Goal: Information Seeking & Learning: Learn about a topic

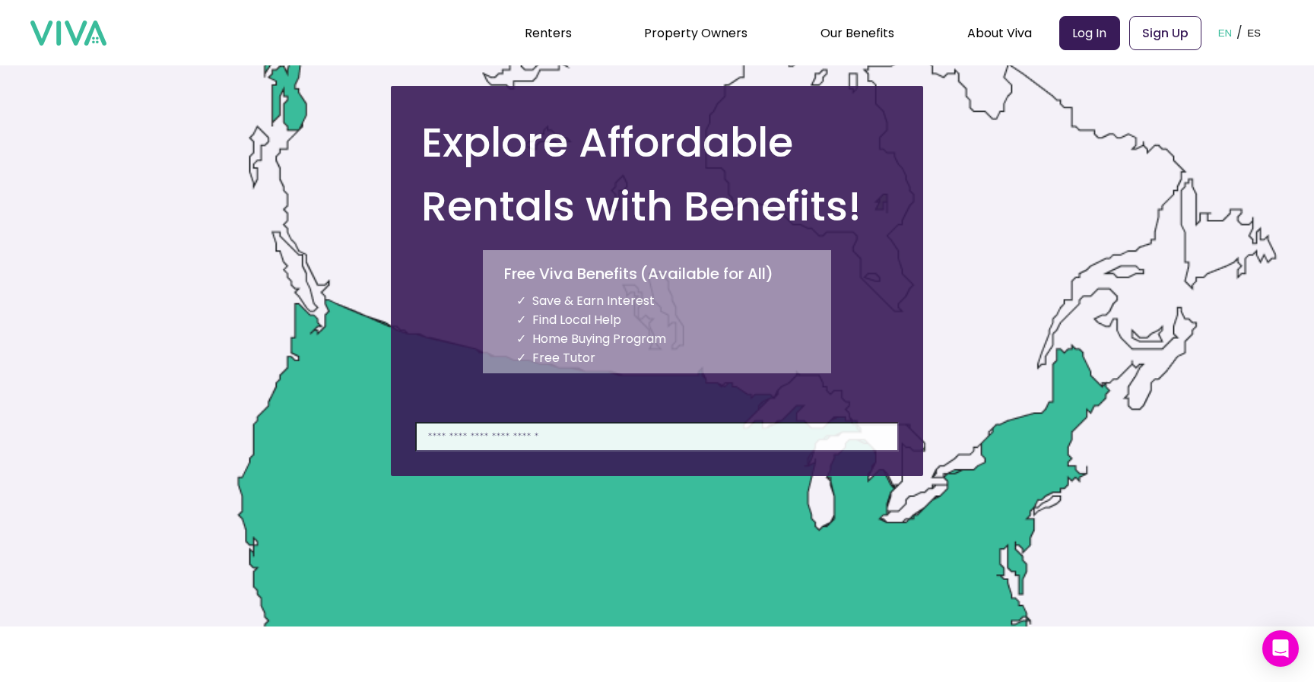
click at [528, 430] on input at bounding box center [656, 437] width 483 height 30
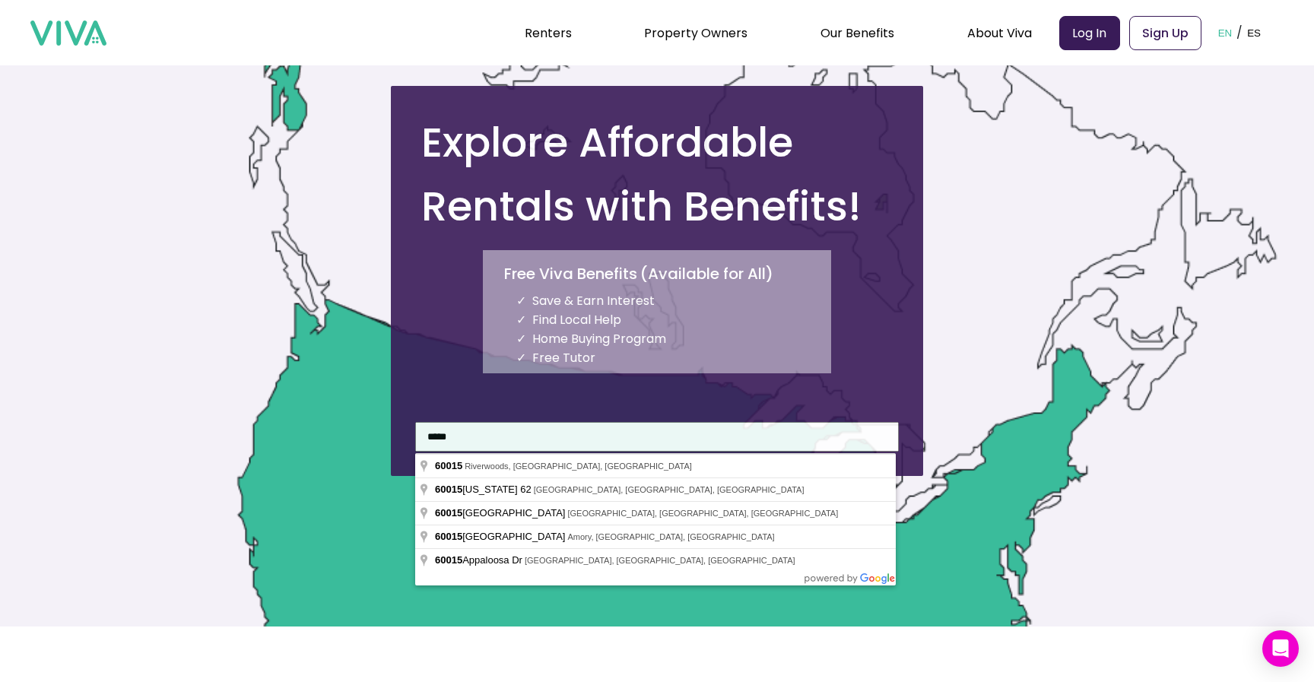
type input "**********"
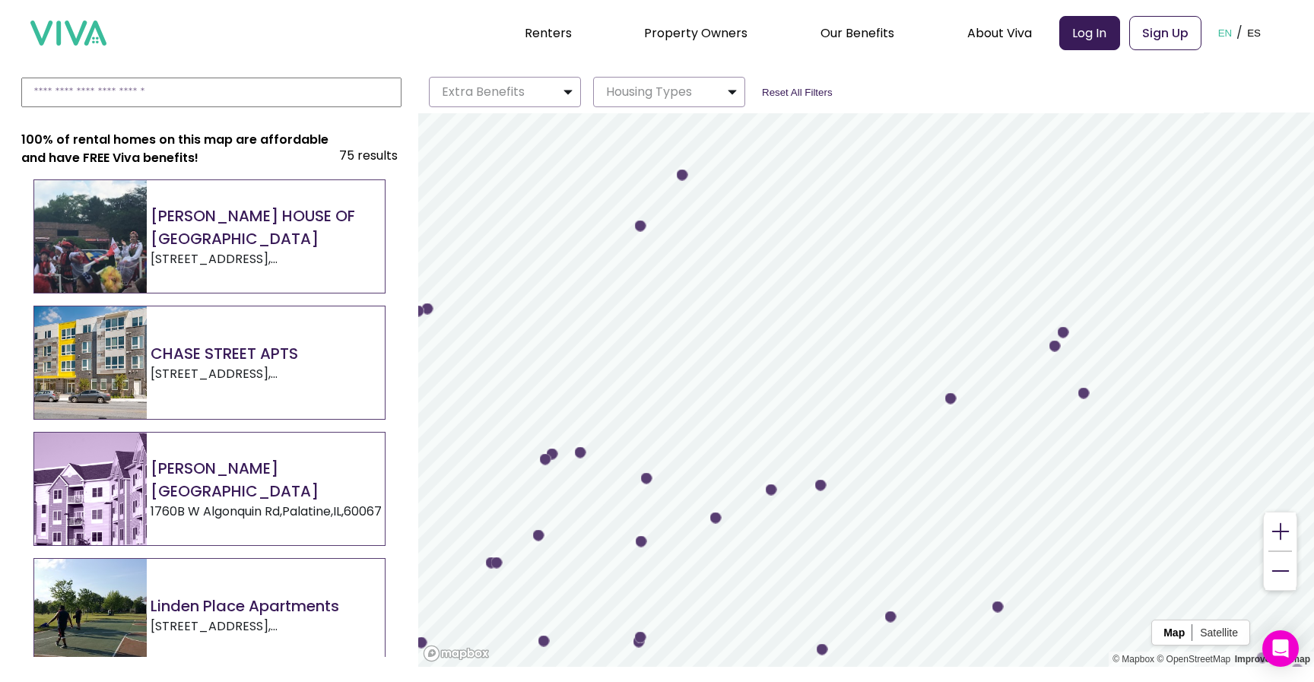
click at [249, 281] on div "[PERSON_NAME] HOUSE OF [GEOGRAPHIC_DATA][STREET_ADDRESS]" at bounding box center [209, 236] width 350 height 113
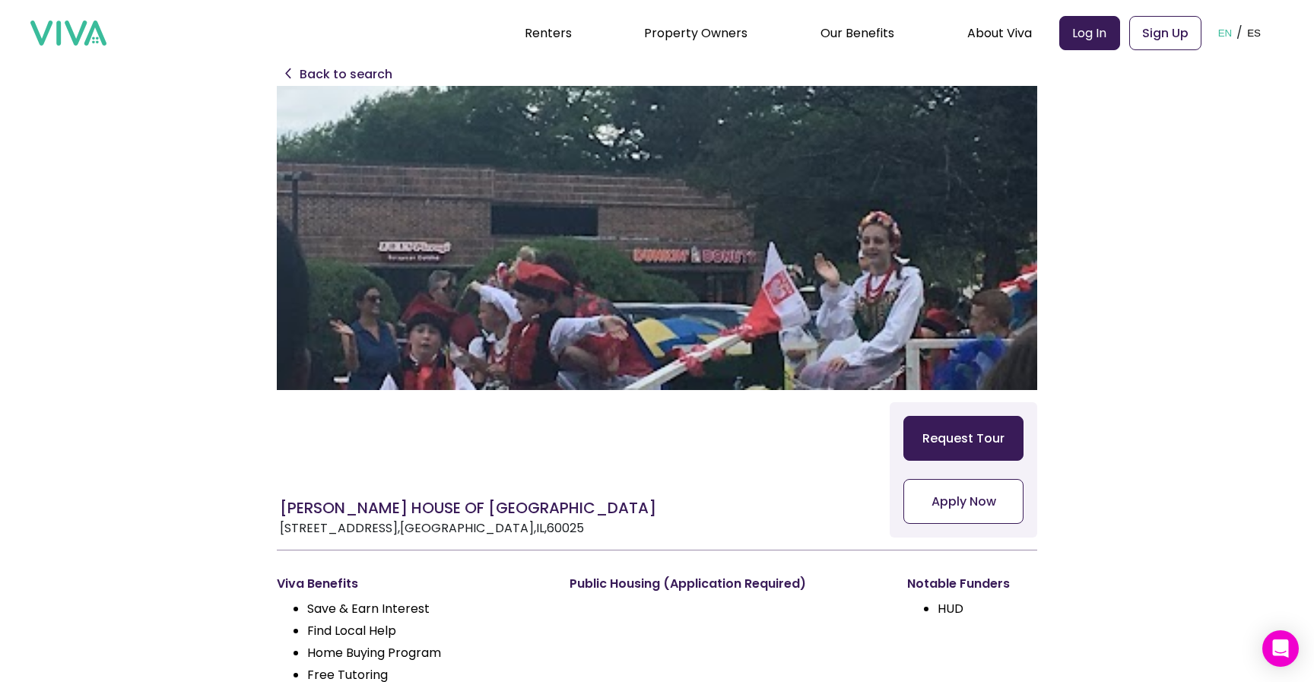
click at [989, 500] on button "Apply Now" at bounding box center [963, 501] width 120 height 45
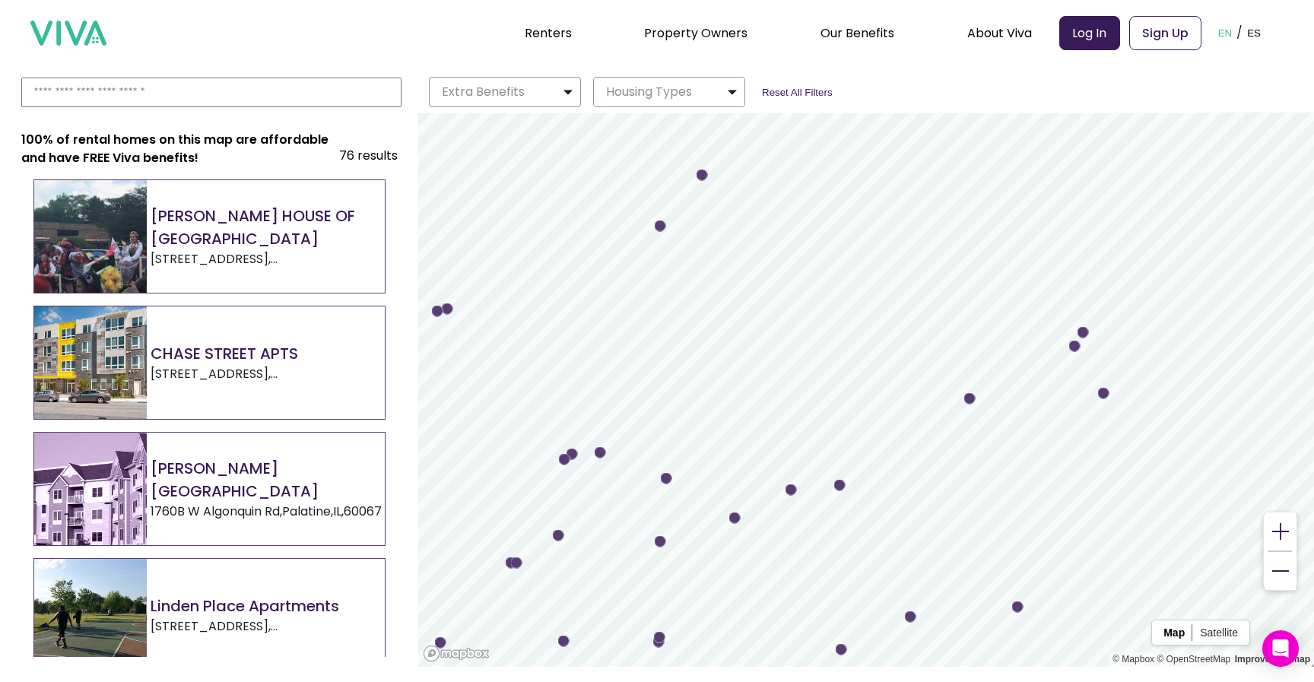
click at [226, 355] on h2 "CHASE STREET APTS" at bounding box center [268, 353] width 234 height 23
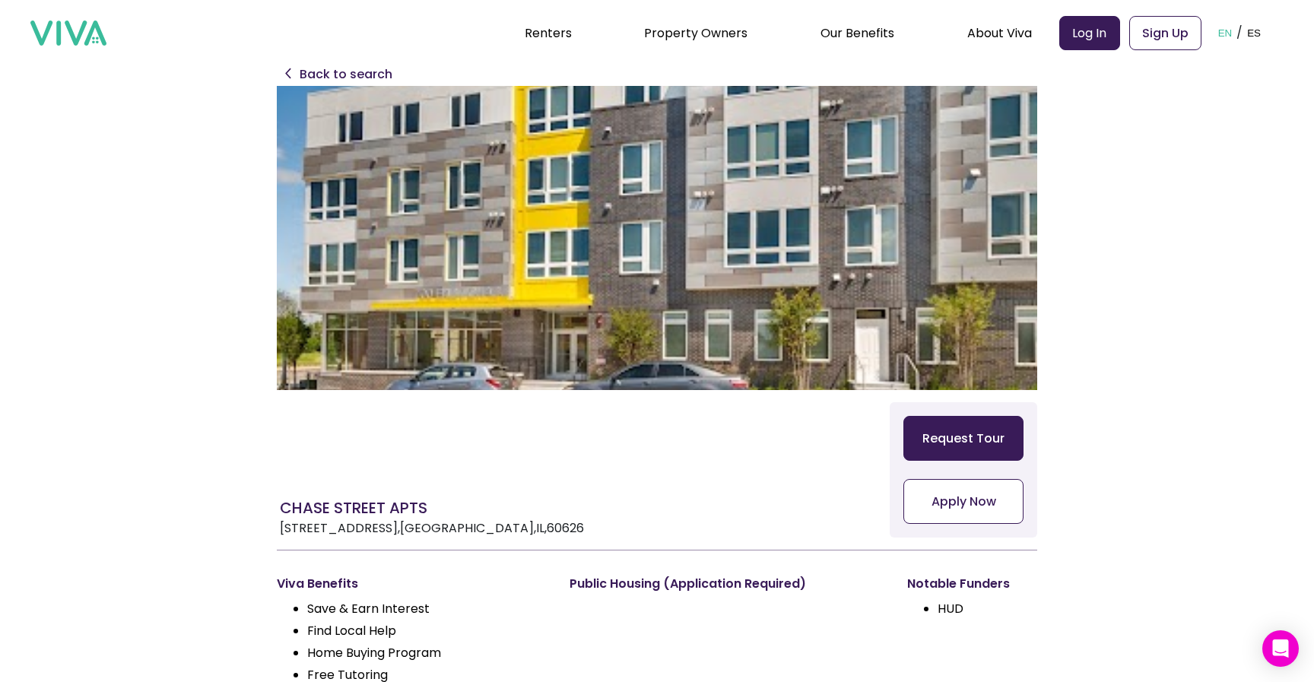
click at [1000, 507] on button "Apply Now" at bounding box center [963, 501] width 120 height 45
click at [373, 77] on p "Back to search" at bounding box center [346, 74] width 93 height 18
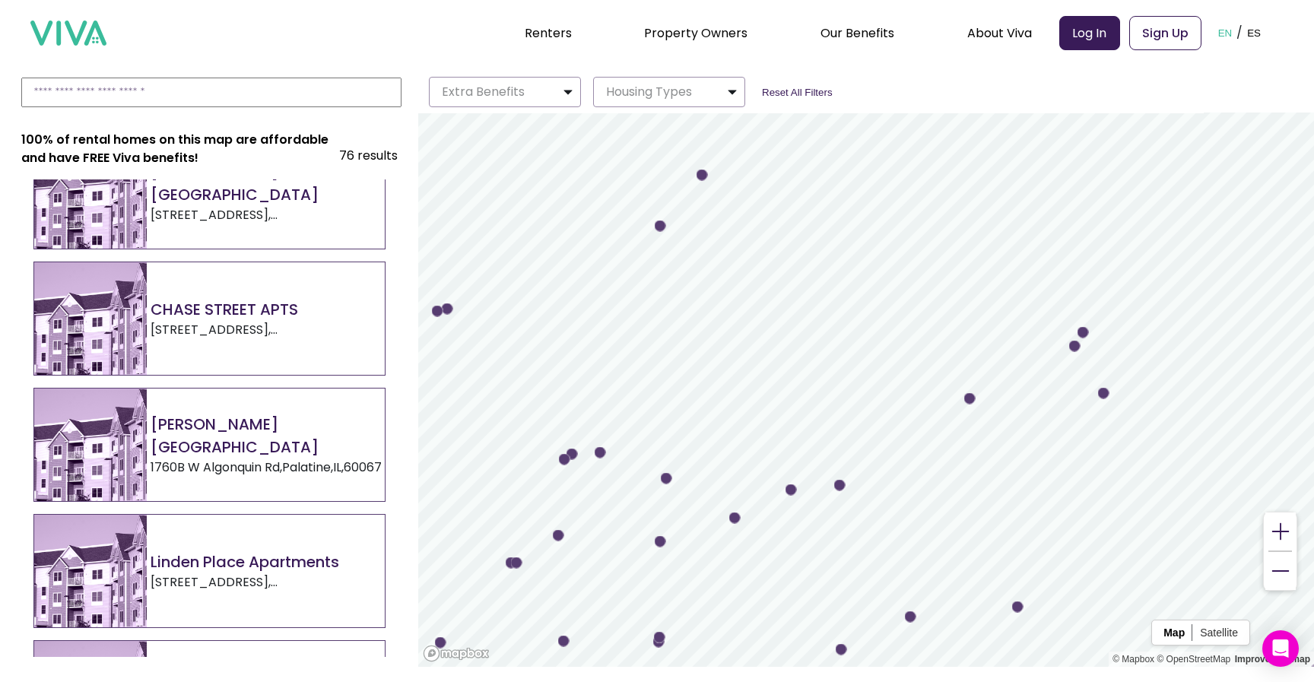
scroll to position [85, 0]
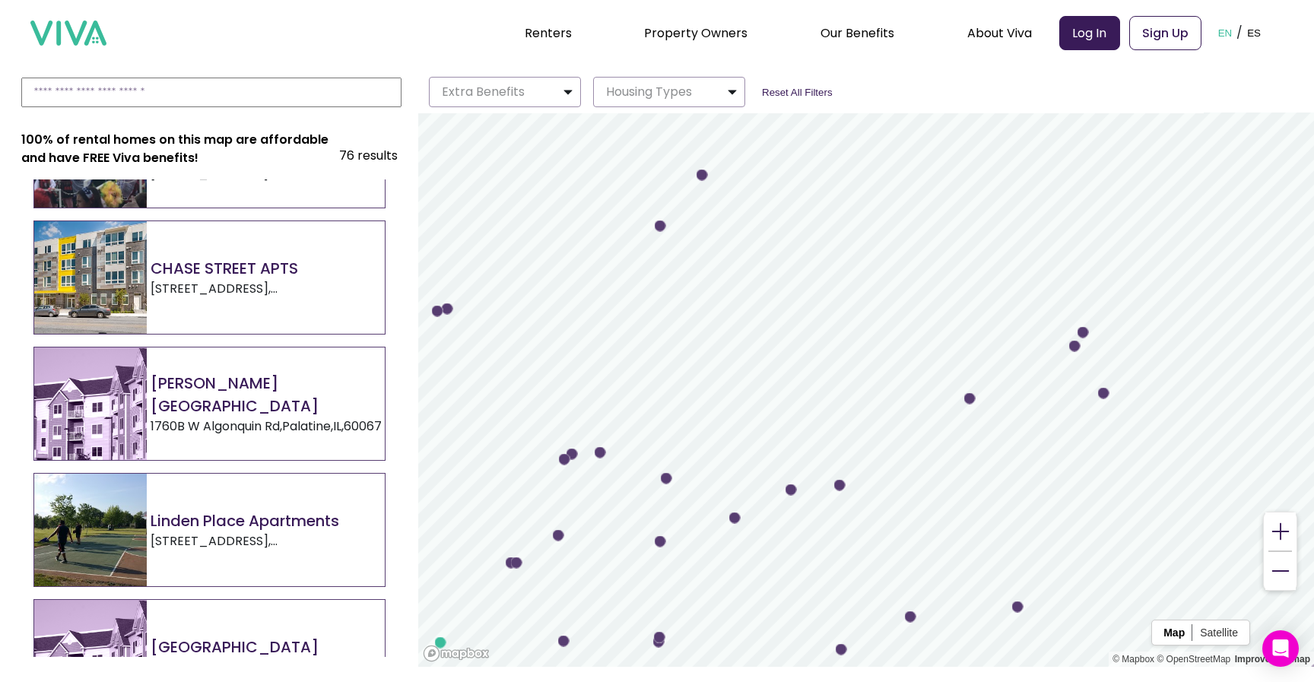
click at [224, 419] on p "[STREET_ADDRESS]" at bounding box center [268, 426] width 234 height 18
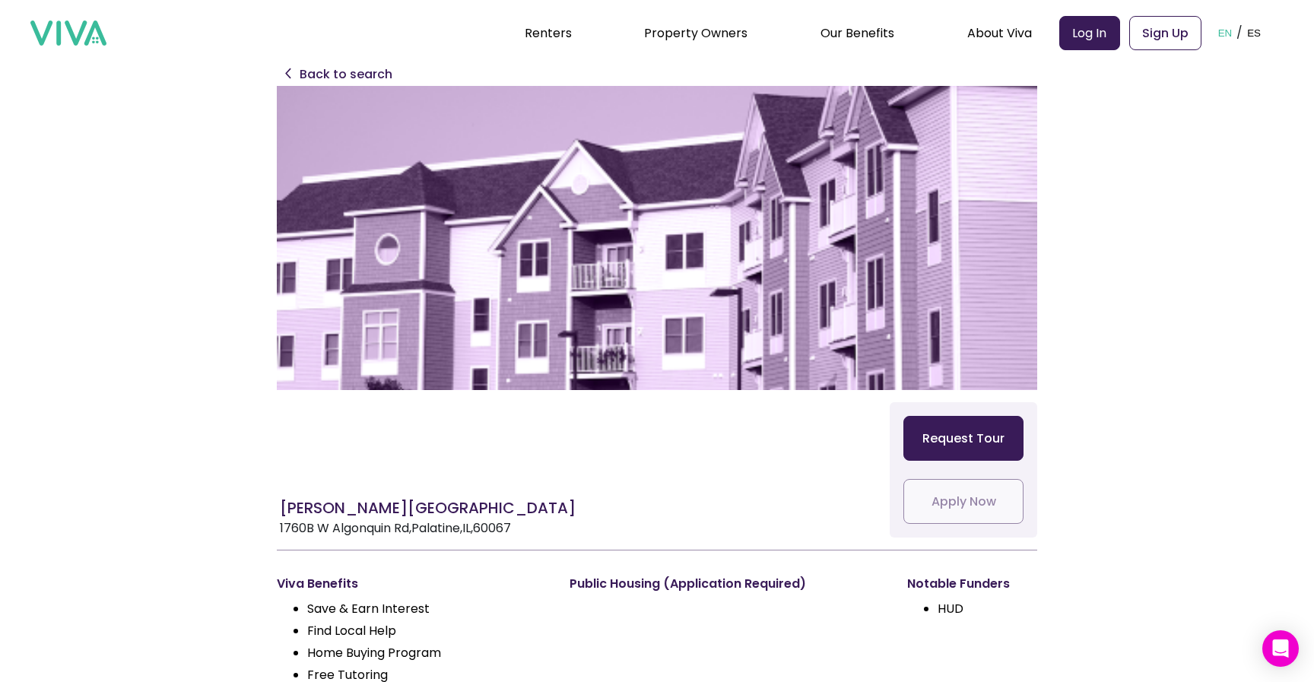
click at [326, 65] on p "Back to search" at bounding box center [346, 74] width 93 height 18
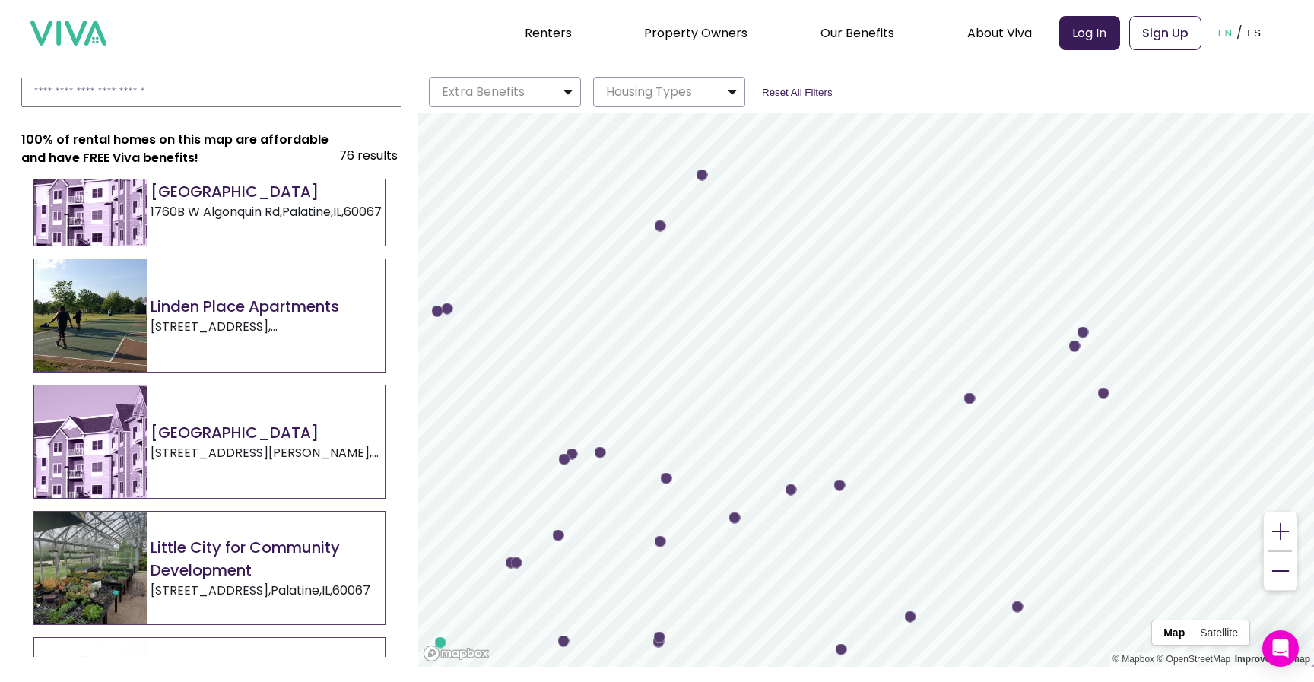
scroll to position [315, 0]
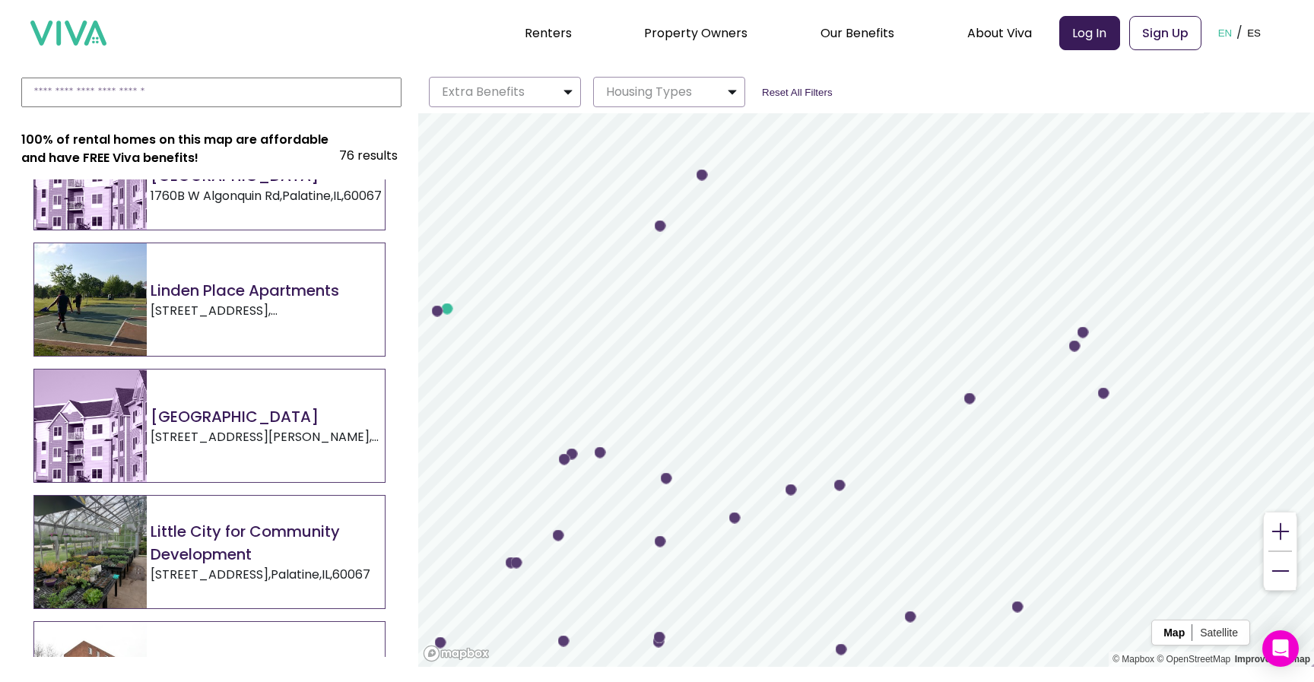
click at [257, 425] on h2 "[GEOGRAPHIC_DATA]" at bounding box center [268, 416] width 234 height 23
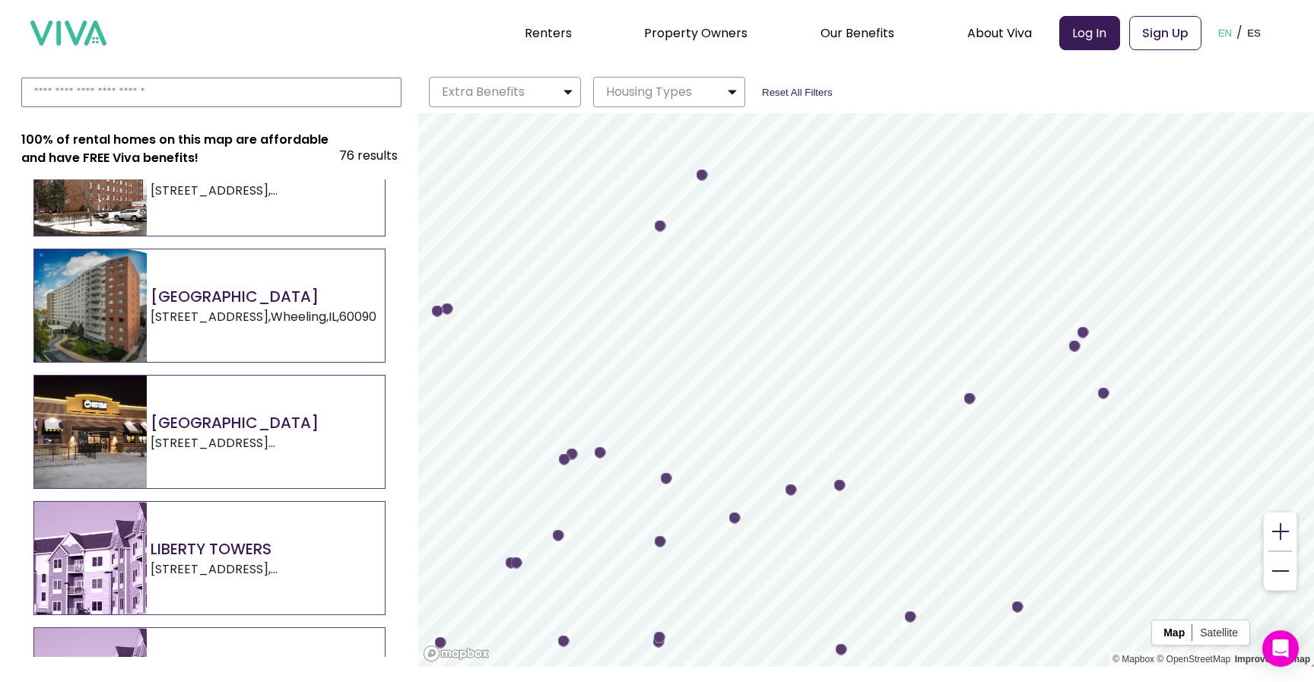
scroll to position [809, 0]
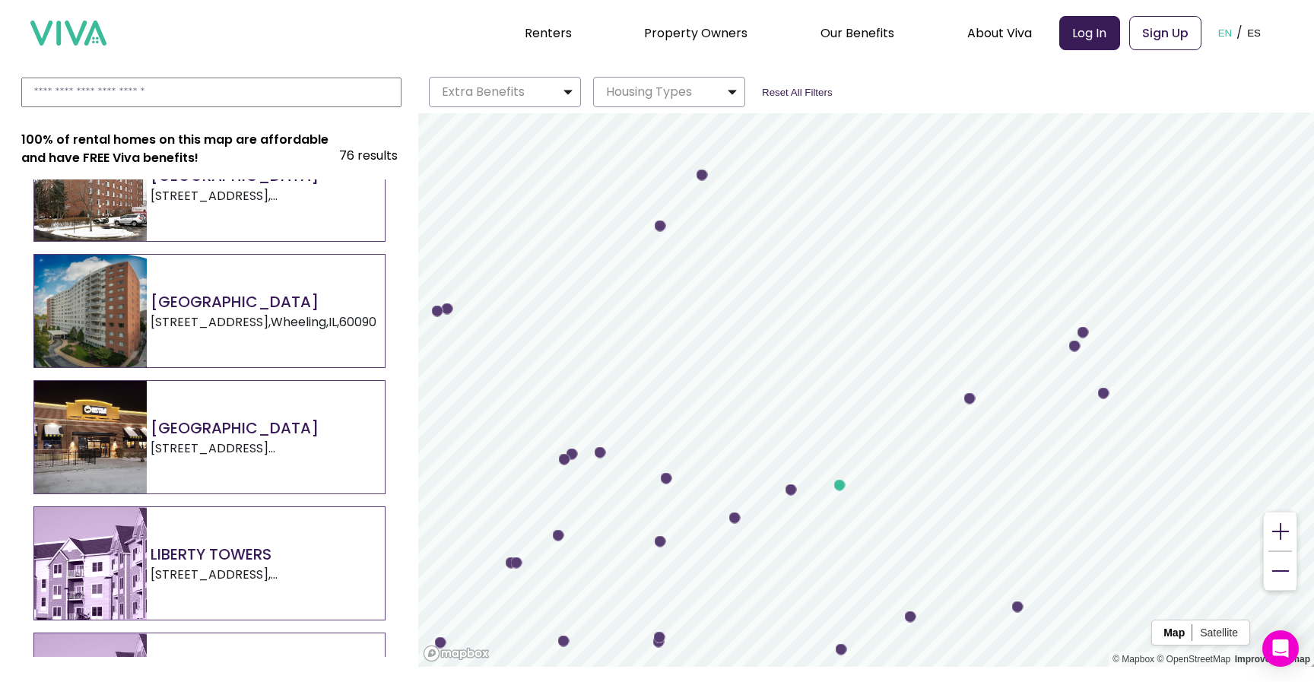
click at [239, 325] on p "[STREET_ADDRESS]" at bounding box center [264, 322] width 226 height 18
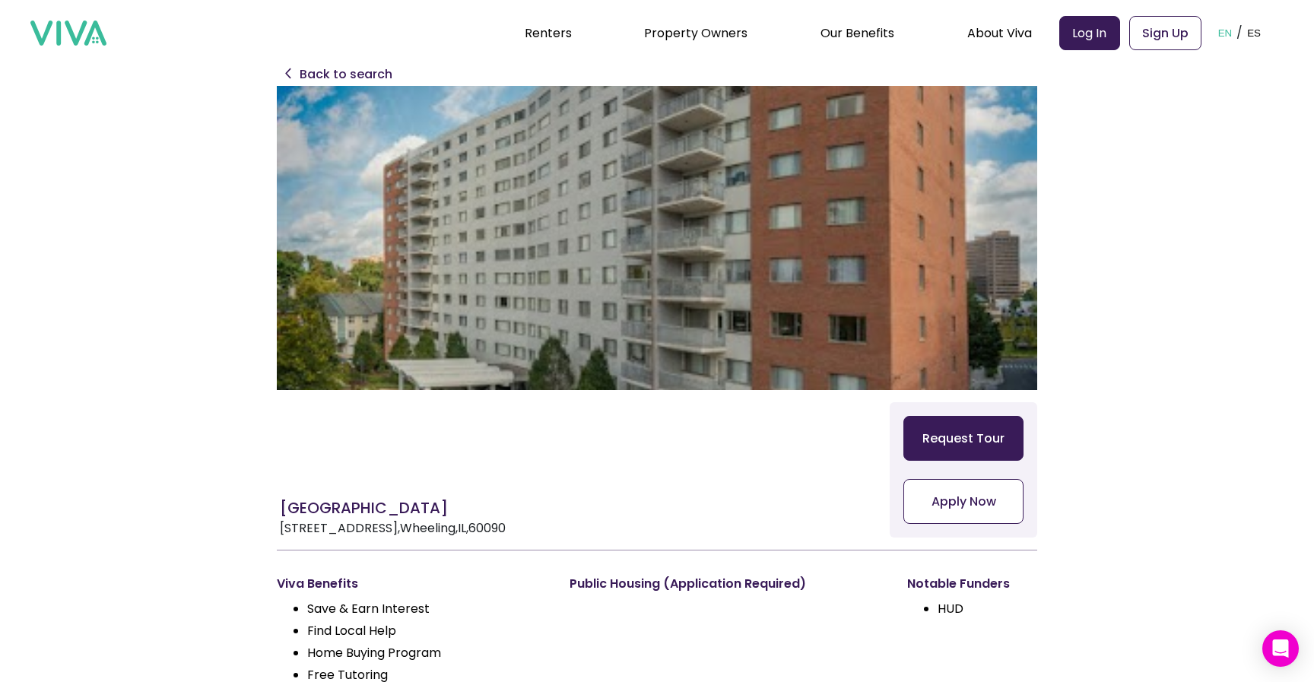
click at [979, 512] on button "Apply Now" at bounding box center [963, 501] width 120 height 45
click at [353, 80] on p "Back to search" at bounding box center [346, 74] width 93 height 18
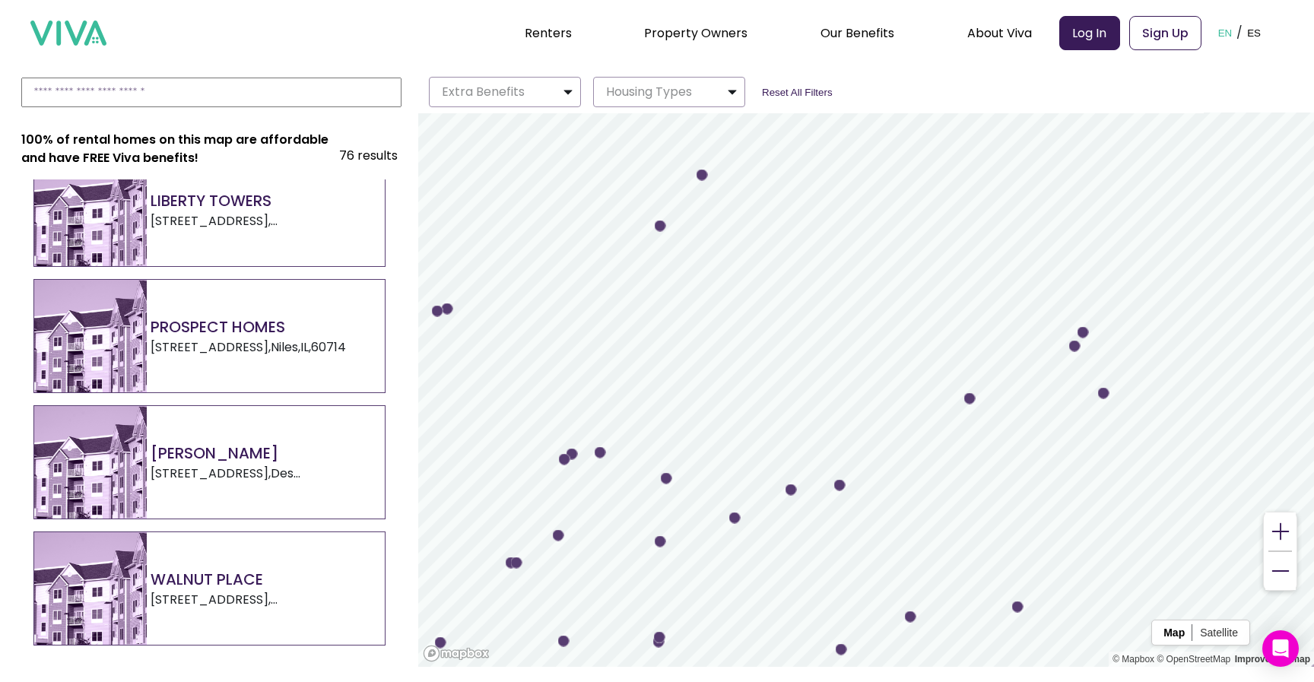
scroll to position [1181, 0]
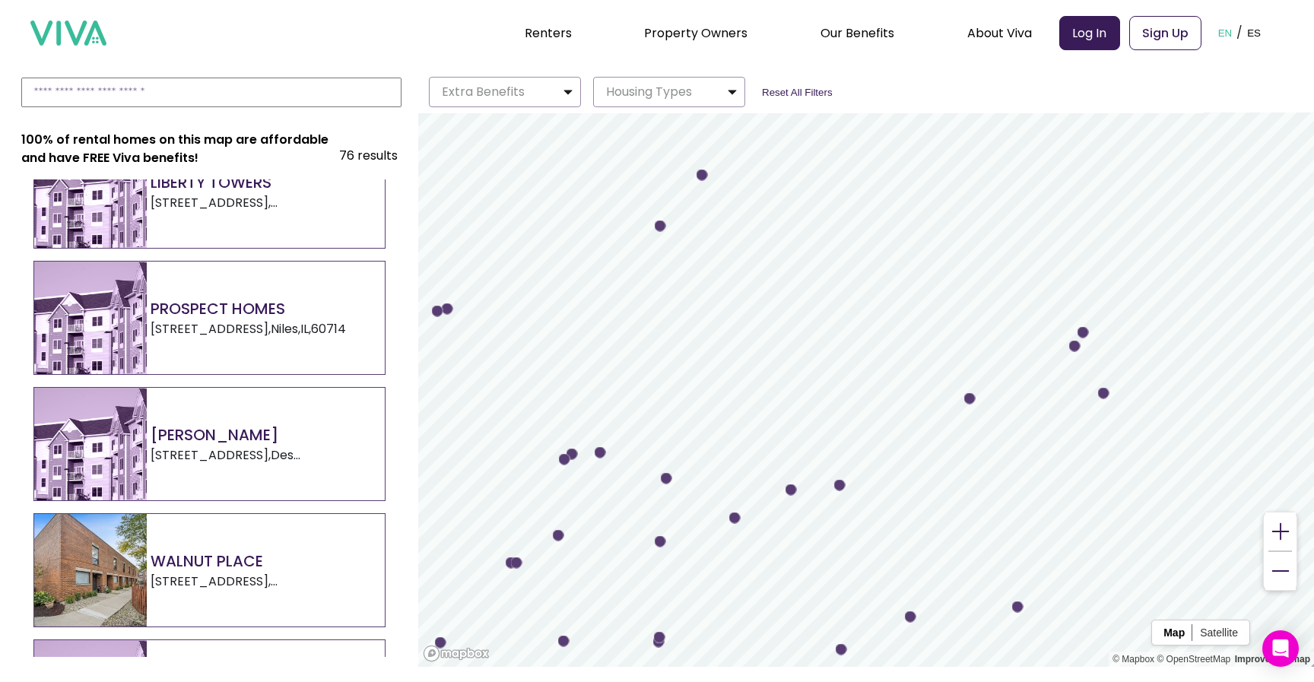
click at [271, 466] on div "[PERSON_NAME] [STREET_ADDRESS]" at bounding box center [209, 444] width 350 height 113
